Goal: Task Accomplishment & Management: Manage account settings

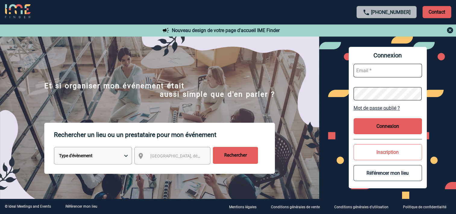
click at [395, 72] on input "text" at bounding box center [388, 71] width 68 height 14
type input "[EMAIL_ADDRESS][DOMAIN_NAME]"
click at [382, 109] on link "Mot de passe oublié ?" at bounding box center [388, 108] width 68 height 6
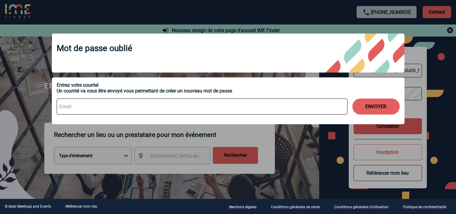
click at [233, 100] on input at bounding box center [202, 106] width 291 height 16
type input "veronique.juric@capgemini.com"
click at [381, 107] on button "ENVOYER" at bounding box center [376, 106] width 47 height 16
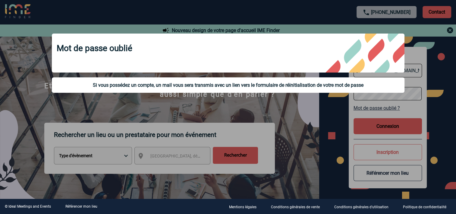
click at [334, 11] on div at bounding box center [228, 107] width 456 height 214
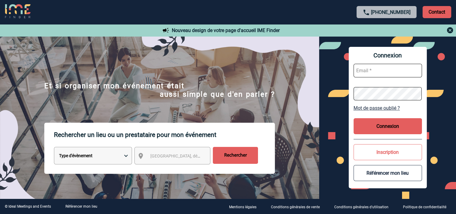
click at [370, 70] on input "text" at bounding box center [388, 71] width 68 height 14
paste input "pierre.chapotot@capgemini.com"
type input "pierre.chapotot@capgemini.com"
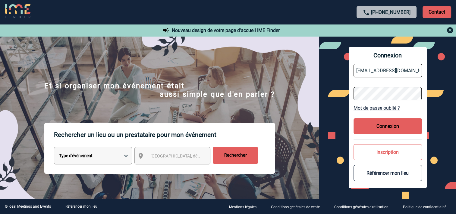
click at [386, 127] on button "Connexion" at bounding box center [388, 126] width 68 height 16
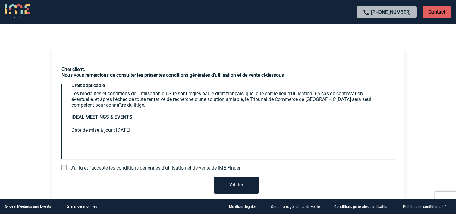
scroll to position [1205, 0]
click at [63, 170] on div "J'ai lu et j'accepte les conditions générales d'utilisation et de vente de IME-…" at bounding box center [229, 168] width 334 height 6
click at [63, 168] on span at bounding box center [64, 167] width 5 height 5
click at [0, 0] on input "checkbox" at bounding box center [0, 0] width 0 height 0
click at [238, 185] on button "Valider" at bounding box center [236, 185] width 45 height 17
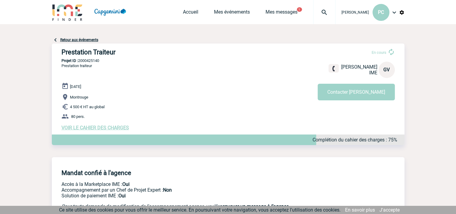
click at [90, 128] on span "VOIR LE CAHIER DES CHARGES" at bounding box center [96, 128] width 68 height 6
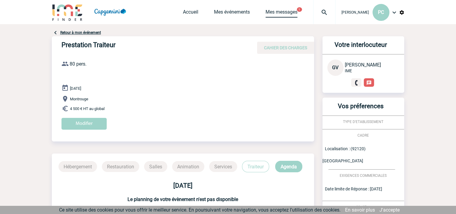
click at [284, 11] on link "Mes messages" at bounding box center [282, 13] width 32 height 8
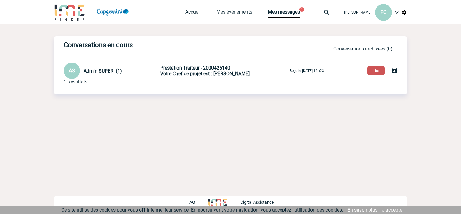
click at [377, 71] on button "Lire" at bounding box center [375, 70] width 17 height 9
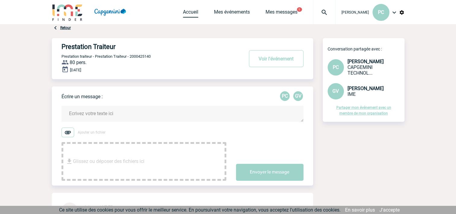
click at [192, 10] on link "Accueil" at bounding box center [190, 13] width 15 height 8
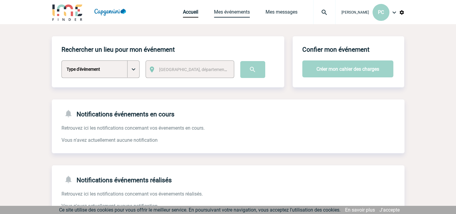
click at [233, 11] on link "Mes événements" at bounding box center [232, 13] width 36 height 8
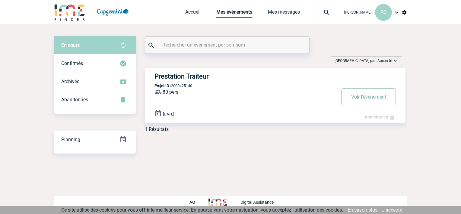
click at [371, 97] on button "Voir l'événement" at bounding box center [368, 96] width 55 height 17
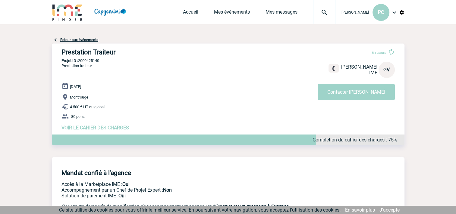
click at [395, 12] on img at bounding box center [394, 12] width 7 height 7
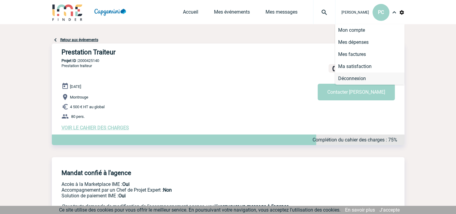
click at [357, 78] on li "Déconnexion" at bounding box center [370, 78] width 69 height 12
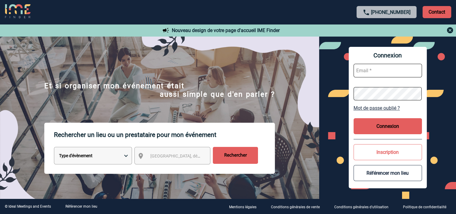
click at [391, 68] on input "text" at bounding box center [388, 71] width 68 height 14
type input "[EMAIL_ADDRESS][DOMAIN_NAME]"
click at [387, 127] on button "Connexion" at bounding box center [388, 126] width 68 height 16
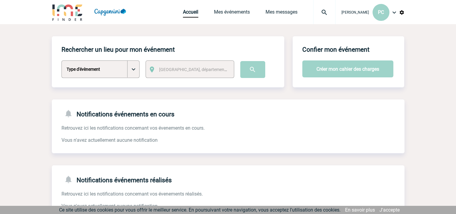
click at [394, 12] on img at bounding box center [394, 12] width 7 height 7
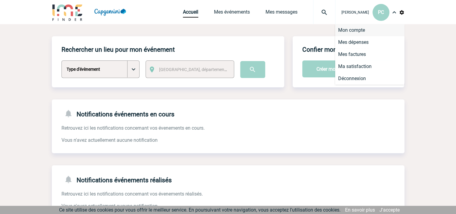
click at [350, 32] on li "Mon compte" at bounding box center [370, 30] width 69 height 12
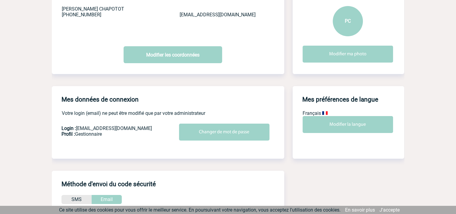
scroll to position [60, 0]
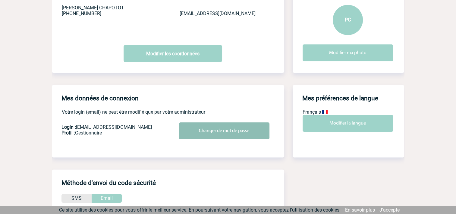
click at [223, 131] on input "Changer de mot de passe" at bounding box center [224, 130] width 91 height 17
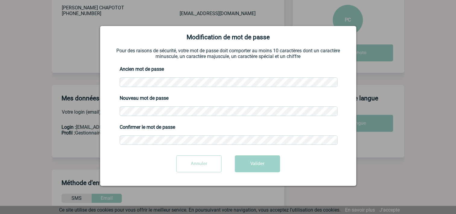
click at [116, 84] on div "Ancien mot de passe" at bounding box center [228, 76] width 241 height 29
click at [261, 162] on button "Valider" at bounding box center [257, 163] width 45 height 17
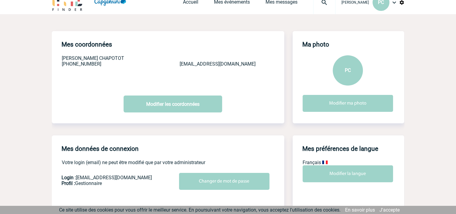
scroll to position [0, 0]
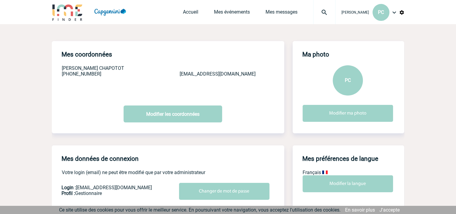
click at [393, 13] on img at bounding box center [394, 12] width 7 height 7
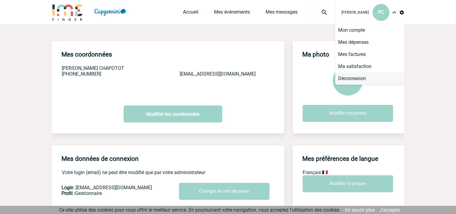
click at [363, 79] on li "Déconnexion" at bounding box center [370, 78] width 69 height 12
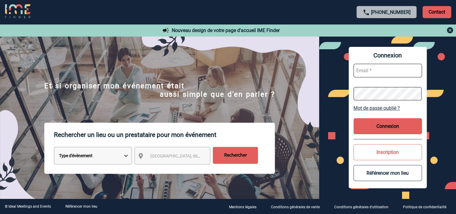
click at [383, 68] on input "text" at bounding box center [388, 71] width 68 height 14
type input "pierre.chapotot@capgemini.com"
click at [386, 126] on button "Connexion" at bounding box center [388, 126] width 68 height 16
